Goal: Browse casually

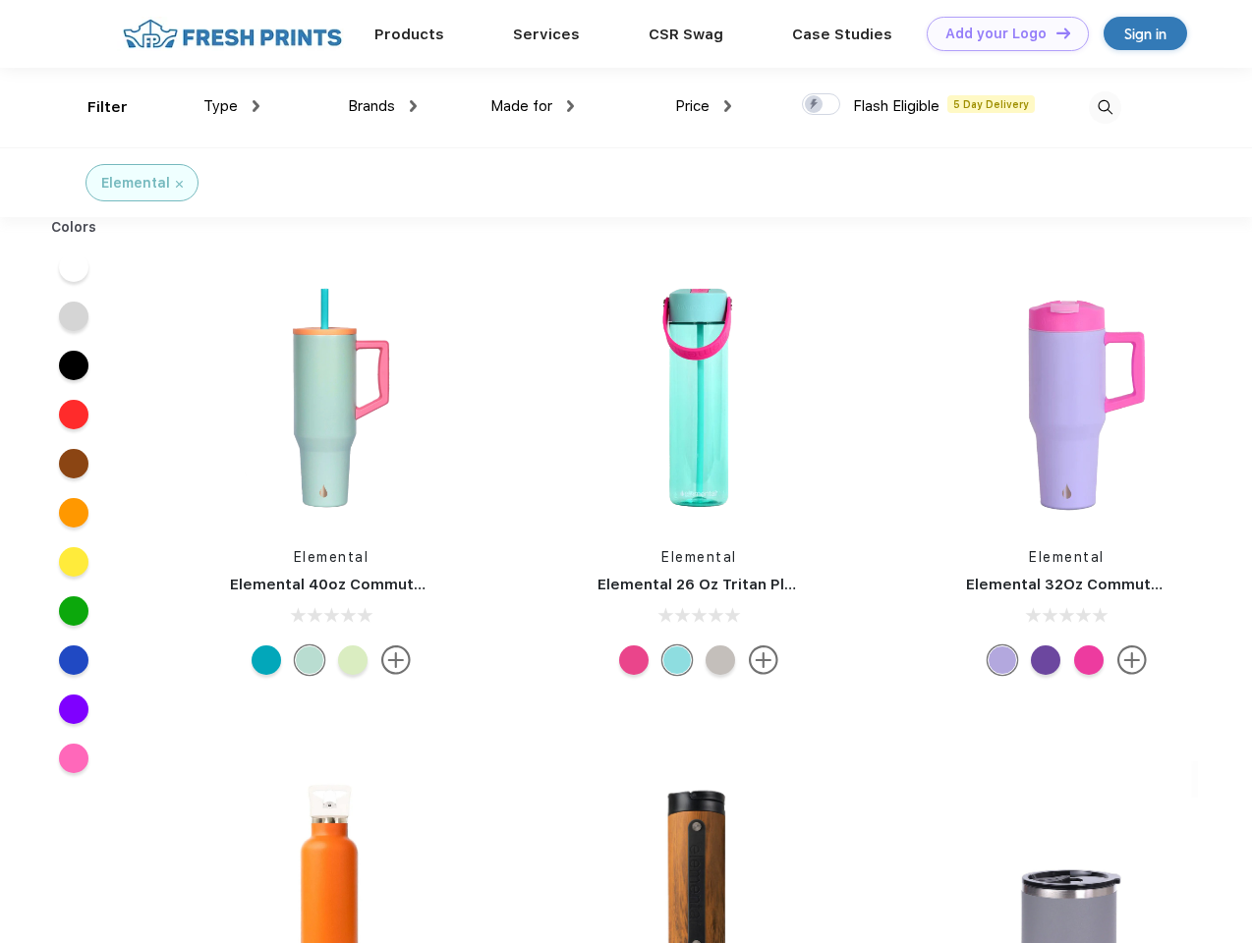
click at [1000, 33] on link "Add your Logo Design Tool" at bounding box center [1007, 34] width 162 height 34
click at [0, 0] on div "Design Tool" at bounding box center [0, 0] width 0 height 0
click at [1054, 32] on link "Add your Logo Design Tool" at bounding box center [1007, 34] width 162 height 34
click at [94, 107] on div "Filter" at bounding box center [107, 107] width 40 height 23
click at [232, 106] on span "Type" at bounding box center [220, 106] width 34 height 18
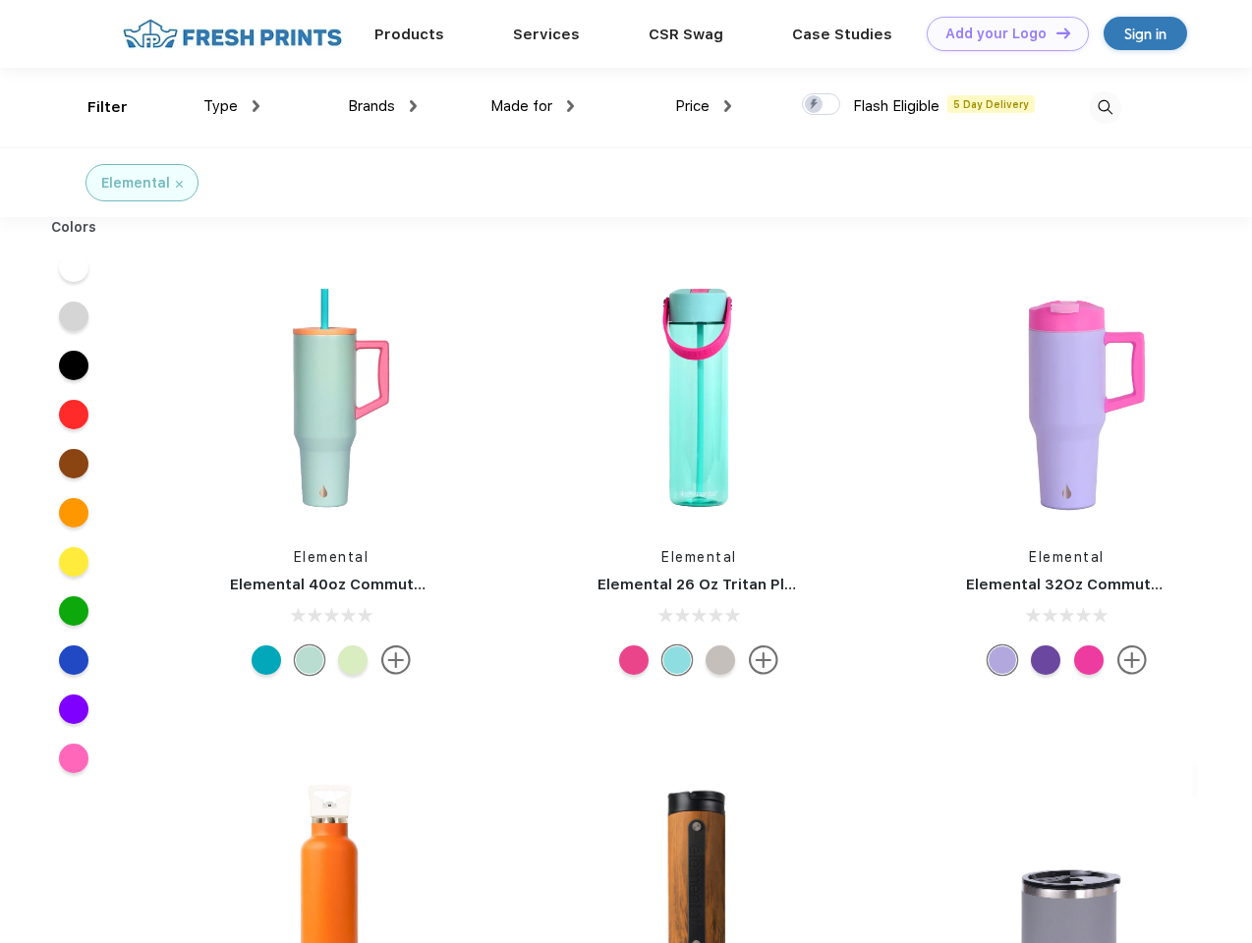
click at [382, 106] on span "Brands" at bounding box center [371, 106] width 47 height 18
click at [532, 106] on span "Made for" at bounding box center [521, 106] width 62 height 18
click at [703, 106] on span "Price" at bounding box center [692, 106] width 34 height 18
click at [821, 105] on div at bounding box center [821, 104] width 38 height 22
click at [814, 105] on input "checkbox" at bounding box center [808, 98] width 13 height 13
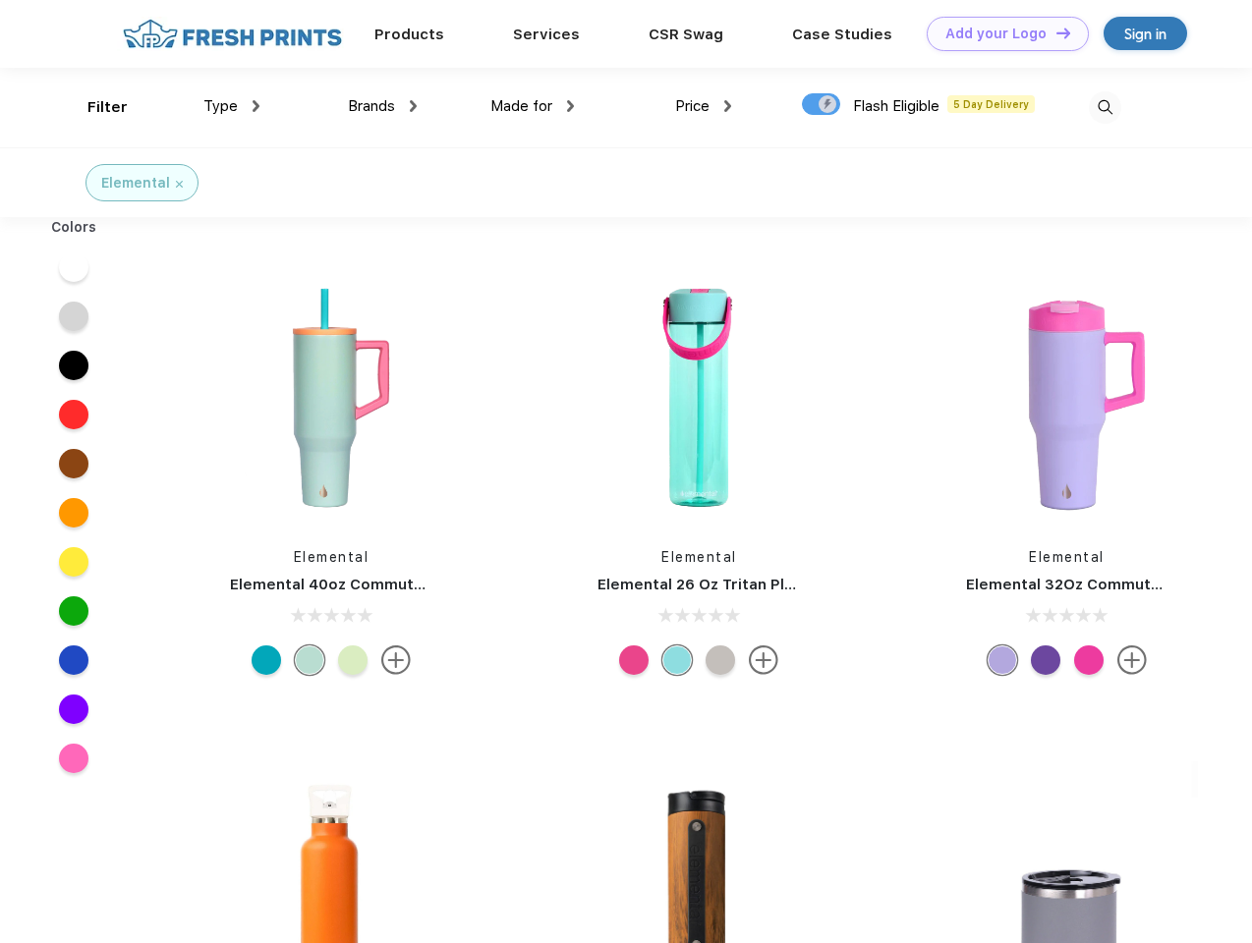
click at [1104, 107] on img at bounding box center [1105, 107] width 32 height 32
